Goal: Complete application form: Complete application form

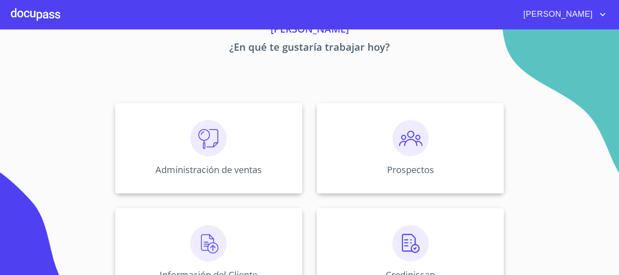
scroll to position [90, 0]
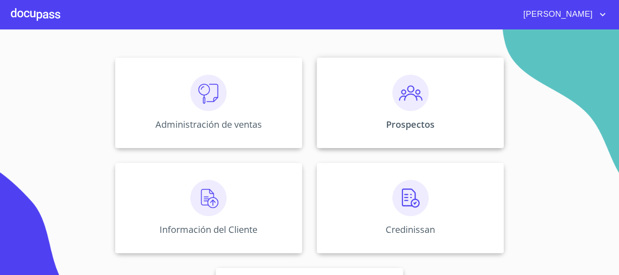
click at [377, 101] on div "Prospectos" at bounding box center [410, 103] width 187 height 91
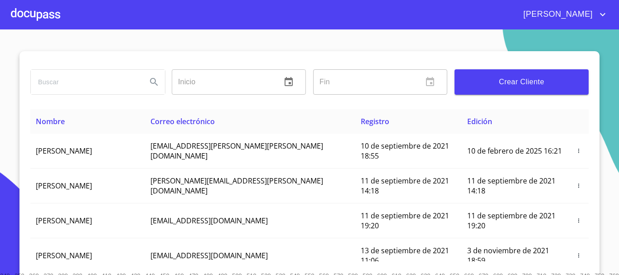
click at [518, 88] on span "Crear Cliente" at bounding box center [522, 82] width 120 height 13
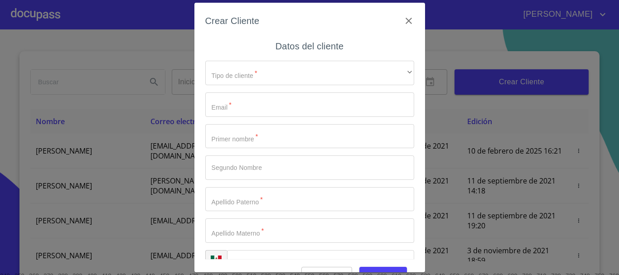
click at [225, 89] on div "Tipo de cliente   * ​ ​ Email   * ​ Primer nombre   * ​ Segundo Nombre ​ Apelli…" at bounding box center [309, 168] width 209 height 229
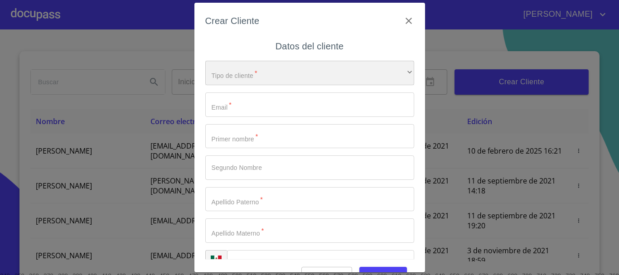
click at [238, 76] on div "​" at bounding box center [309, 73] width 209 height 24
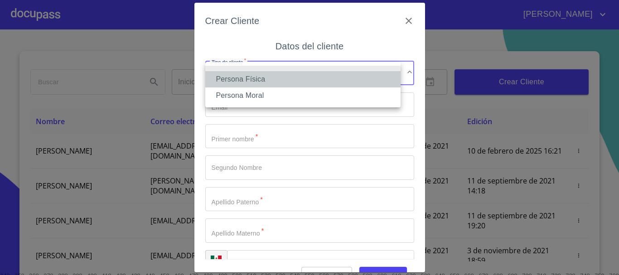
click at [242, 83] on li "Persona Física" at bounding box center [302, 79] width 195 height 16
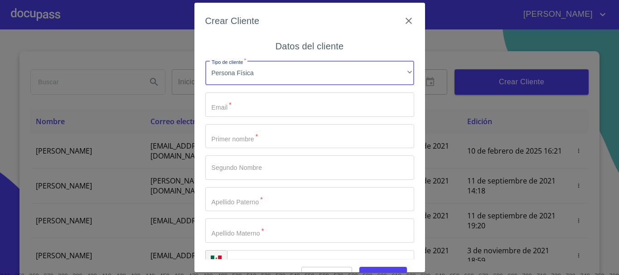
click at [248, 107] on input "Tipo de cliente   *" at bounding box center [309, 105] width 209 height 24
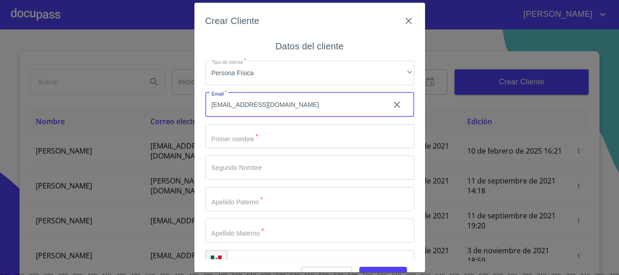
type input "[EMAIL_ADDRESS][DOMAIN_NAME]"
click at [243, 123] on div "Tipo de cliente   * Persona Física ​ Email   * [EMAIL_ADDRESS][DOMAIN_NAME] ​ P…" at bounding box center [309, 168] width 209 height 229
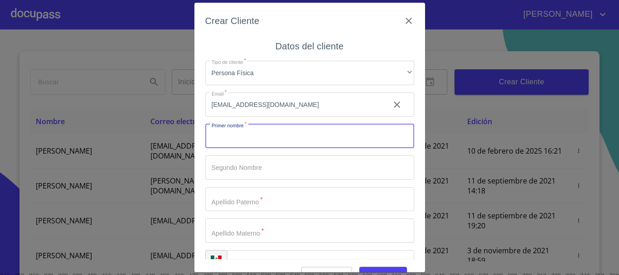
click at [253, 136] on input "Tipo de cliente   *" at bounding box center [309, 136] width 209 height 24
type input "[PERSON_NAME]"
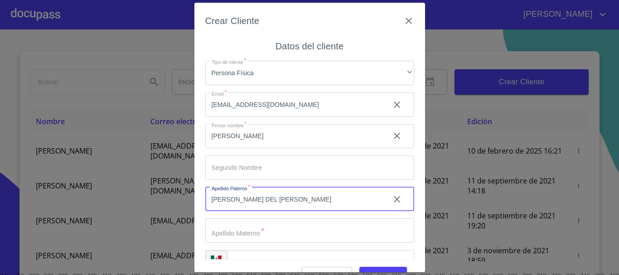
type input "[PERSON_NAME] DEL [PERSON_NAME]"
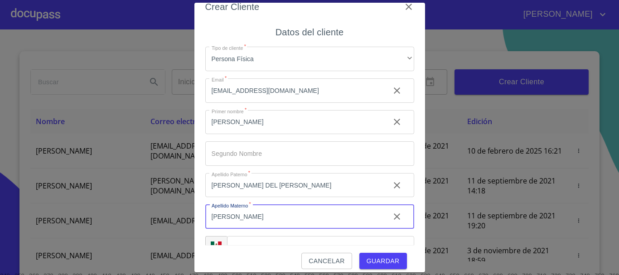
scroll to position [22, 0]
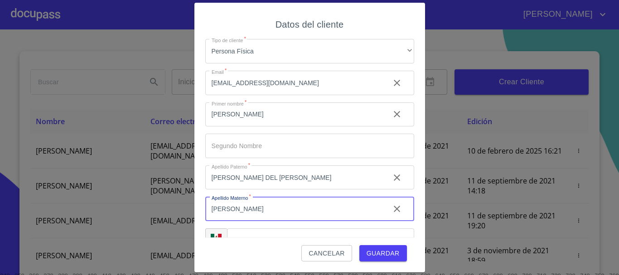
type input "[PERSON_NAME]"
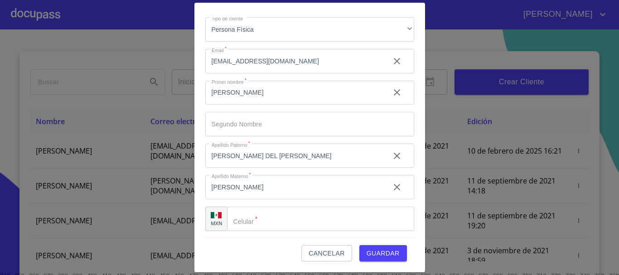
scroll to position [23, 0]
click at [306, 222] on input "Tipo de cliente   *" at bounding box center [332, 218] width 164 height 24
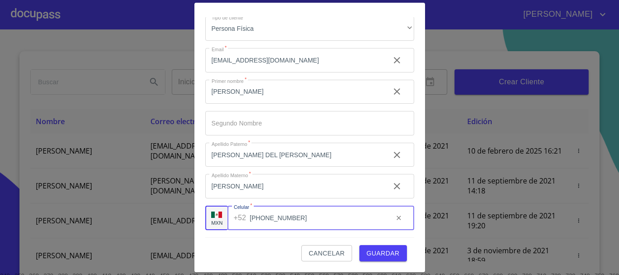
type input "[PHONE_NUMBER]"
click at [383, 252] on span "Guardar" at bounding box center [383, 253] width 33 height 11
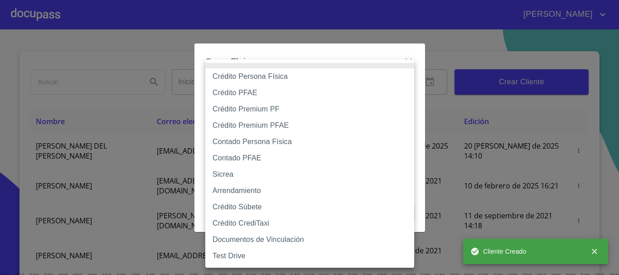
click at [403, 86] on body "[PERSON_NAME] ​ Fin ​ Crear Cliente Nombre Correo electrónico Registro Edición …" at bounding box center [309, 137] width 619 height 275
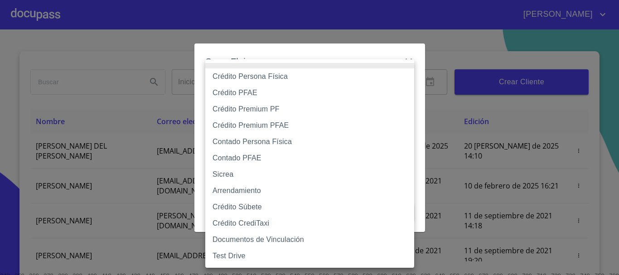
click at [419, 50] on div at bounding box center [309, 137] width 619 height 275
click at [406, 92] on body "[PERSON_NAME] ​ Fin ​ Crear Cliente Nombre Correo electrónico Registro Edición …" at bounding box center [309, 137] width 619 height 275
click at [415, 46] on div at bounding box center [309, 137] width 619 height 275
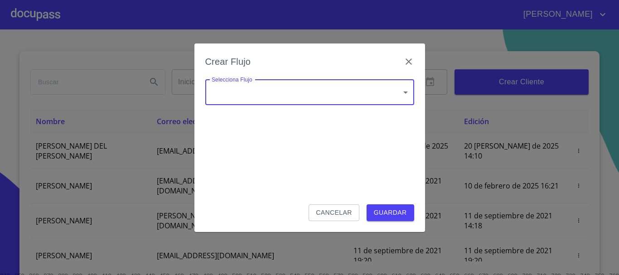
click at [407, 81] on body "[PERSON_NAME] ​ Fin ​ Crear Cliente Nombre Correo electrónico Registro Edición …" at bounding box center [309, 137] width 619 height 275
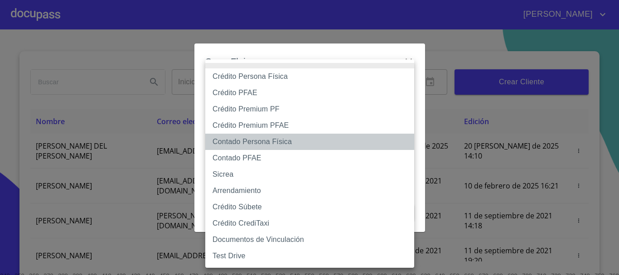
click at [271, 142] on li "Contado Persona Física" at bounding box center [309, 142] width 209 height 16
type input "60bf975b0d9865ccc2471536"
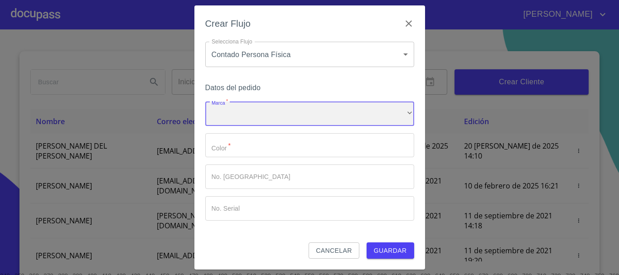
click at [276, 117] on div "​" at bounding box center [309, 114] width 209 height 24
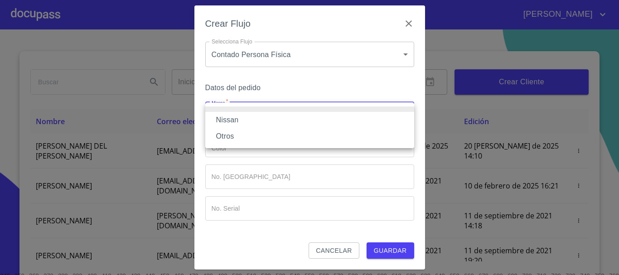
click at [276, 117] on li "Nissan" at bounding box center [309, 120] width 209 height 16
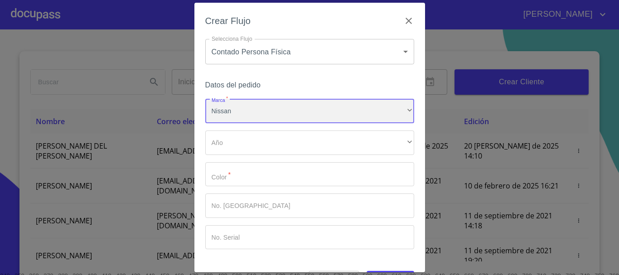
click at [283, 112] on div "Nissan" at bounding box center [309, 111] width 209 height 24
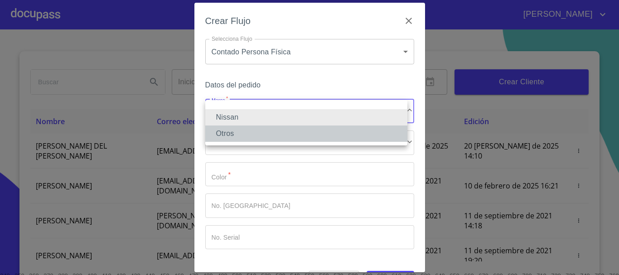
click at [280, 139] on li "Otros" at bounding box center [306, 134] width 202 height 16
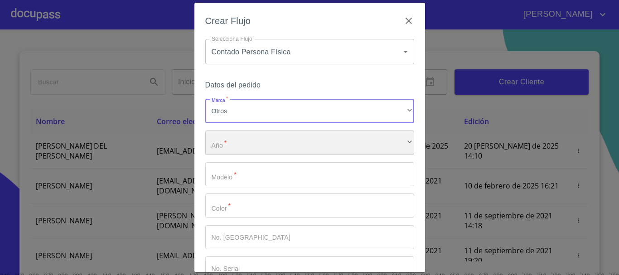
click at [280, 139] on div "​" at bounding box center [309, 143] width 209 height 24
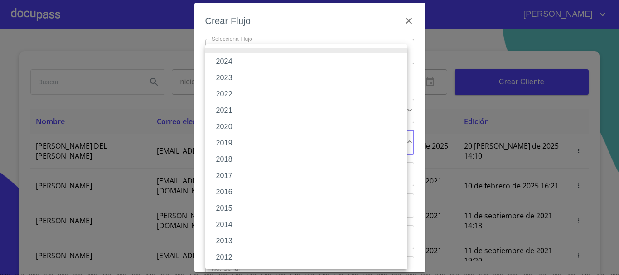
click at [253, 149] on li "2019" at bounding box center [306, 143] width 202 height 16
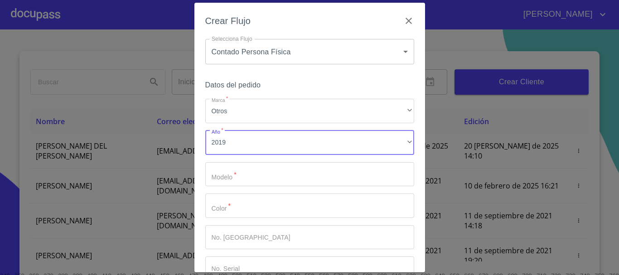
click at [255, 172] on input "Marca   *" at bounding box center [309, 174] width 209 height 24
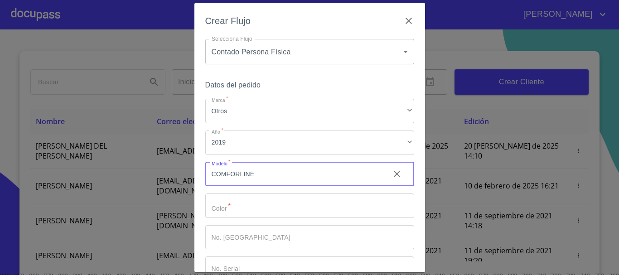
type input "COMFORLINE"
click at [243, 187] on input "Marca   *" at bounding box center [293, 174] width 177 height 24
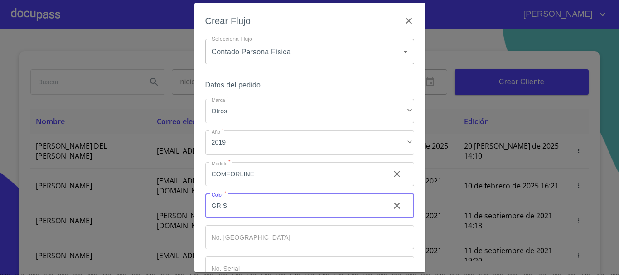
type input "GRIS"
click at [273, 187] on input "Marca   *" at bounding box center [293, 174] width 177 height 24
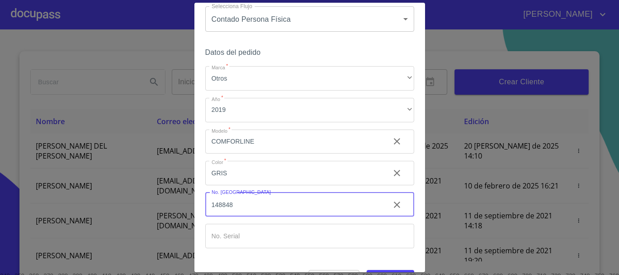
scroll to position [58, 0]
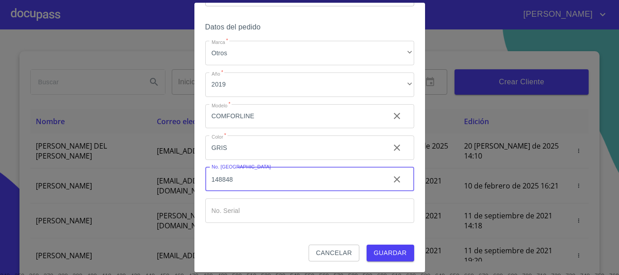
type input "148848"
click at [253, 129] on input "Marca   *" at bounding box center [293, 116] width 177 height 24
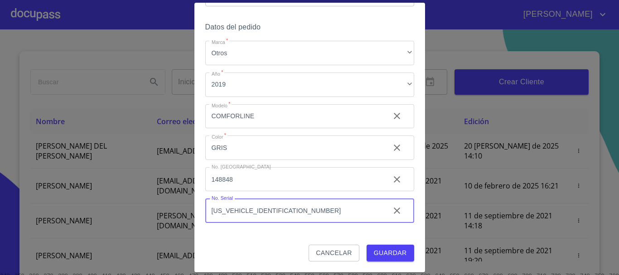
type input "[US_VEHICLE_IDENTIFICATION_NUMBER]"
click at [399, 253] on span "Guardar" at bounding box center [390, 253] width 33 height 11
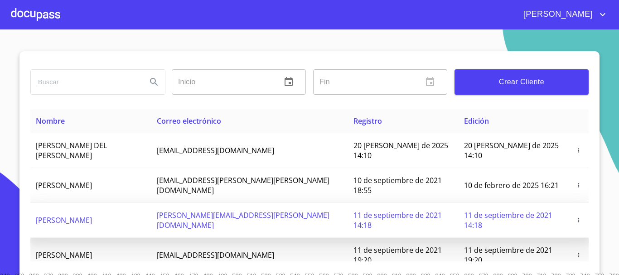
scroll to position [0, 0]
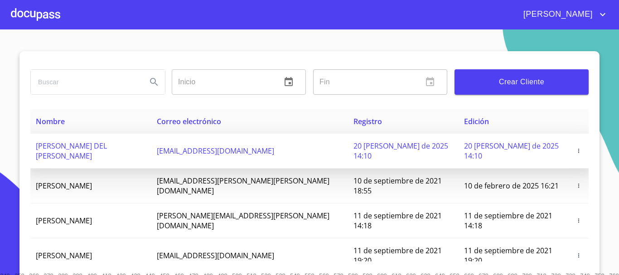
click at [107, 141] on span "[PERSON_NAME] DEL [PERSON_NAME]" at bounding box center [71, 151] width 71 height 20
click at [107, 144] on span "[PERSON_NAME] DEL [PERSON_NAME]" at bounding box center [71, 151] width 71 height 20
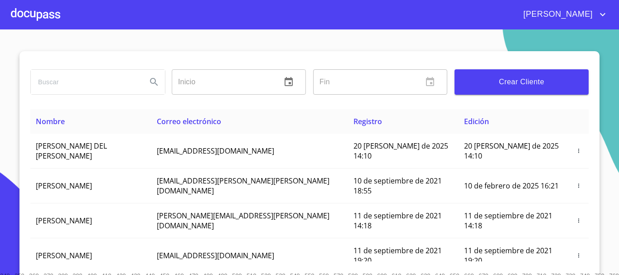
click at [586, 224] on div "Inicio ​ Fin ​ Crear Cliente Nombre Correo electrónico Registro Edición [PERSON…" at bounding box center [309, 170] width 580 height 239
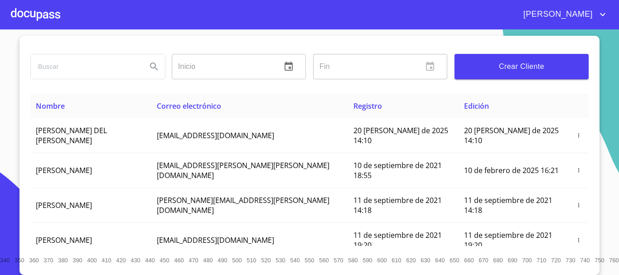
click at [585, 10] on span "[PERSON_NAME]" at bounding box center [557, 14] width 81 height 15
click at [567, 15] on div at bounding box center [309, 137] width 619 height 275
click at [568, 15] on span "[PERSON_NAME]" at bounding box center [557, 14] width 81 height 15
click at [210, 53] on div at bounding box center [309, 137] width 619 height 275
click at [190, 60] on input "text" at bounding box center [223, 66] width 102 height 25
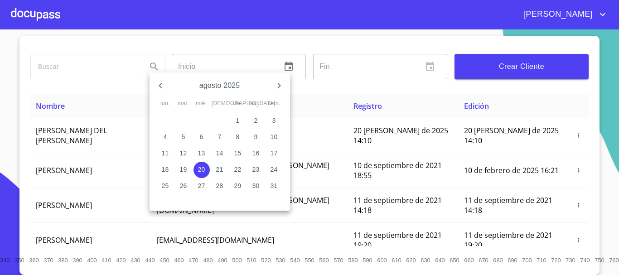
click at [111, 64] on div at bounding box center [309, 137] width 619 height 275
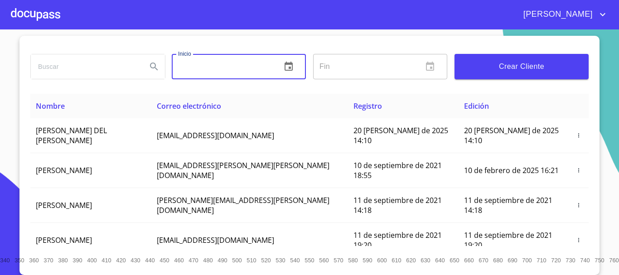
click at [105, 62] on input "search" at bounding box center [85, 66] width 109 height 24
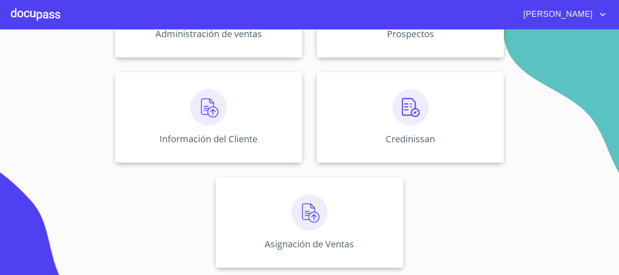
scroll to position [90, 0]
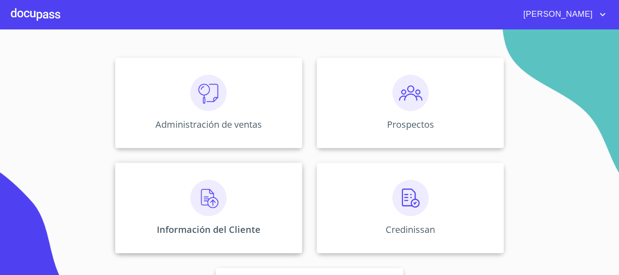
click at [175, 214] on div "Información del Cliente" at bounding box center [208, 208] width 187 height 91
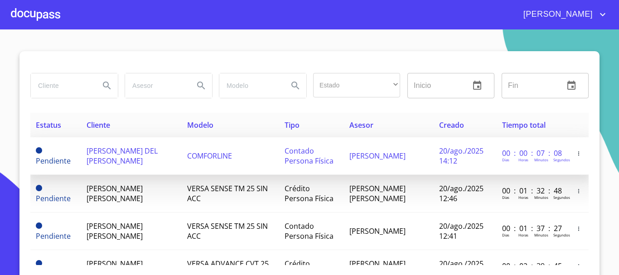
click at [132, 156] on span "[PERSON_NAME] DEL [PERSON_NAME]" at bounding box center [122, 156] width 71 height 20
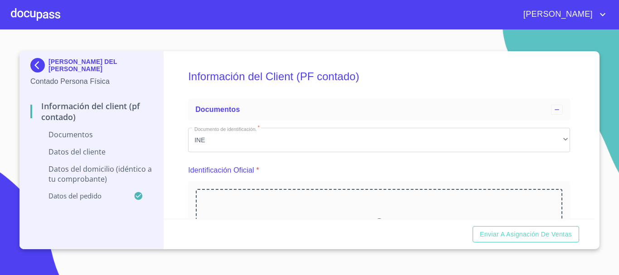
scroll to position [136, 0]
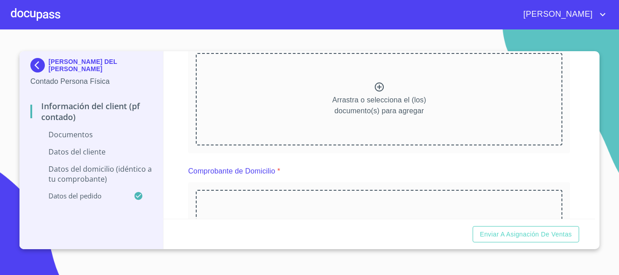
click at [375, 88] on icon at bounding box center [379, 87] width 9 height 9
click at [373, 97] on p "Arrastra o selecciona el (los) documento(s) para agregar" at bounding box center [379, 106] width 94 height 22
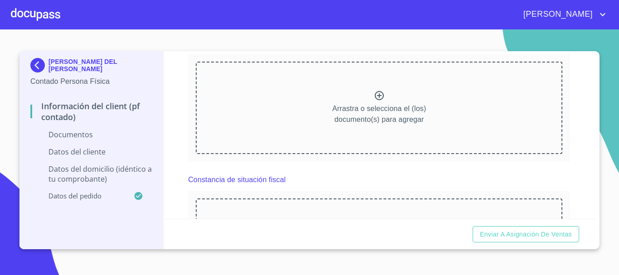
scroll to position [272, 0]
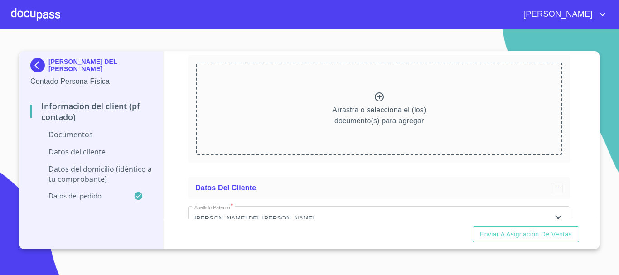
scroll to position [726, 0]
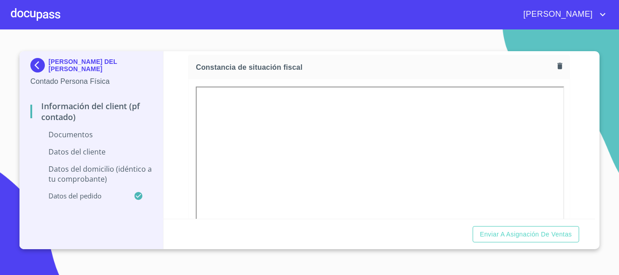
scroll to position [453, 0]
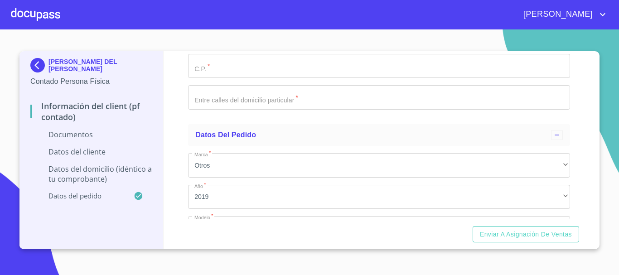
scroll to position [1587, 0]
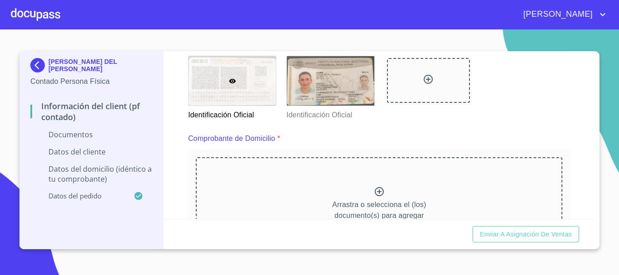
scroll to position [0, 0]
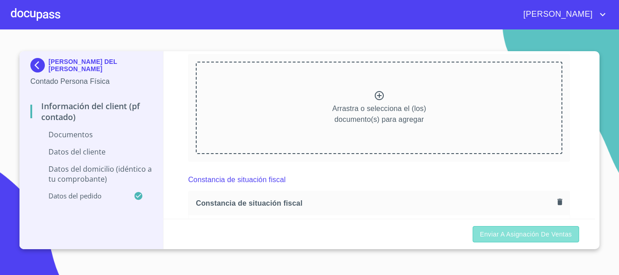
click at [492, 237] on span "Enviar a Asignación de Ventas" at bounding box center [526, 234] width 92 height 11
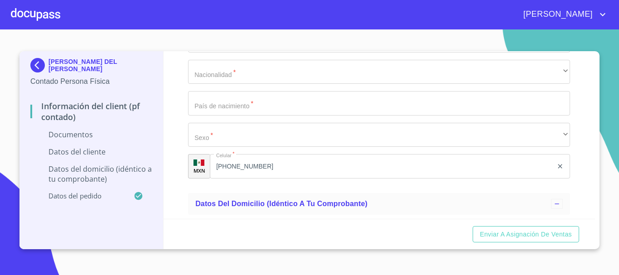
click at [424, 233] on div "Enviar a Asignación de Ventas" at bounding box center [380, 234] width 432 height 31
